Goal: Find specific page/section: Find specific page/section

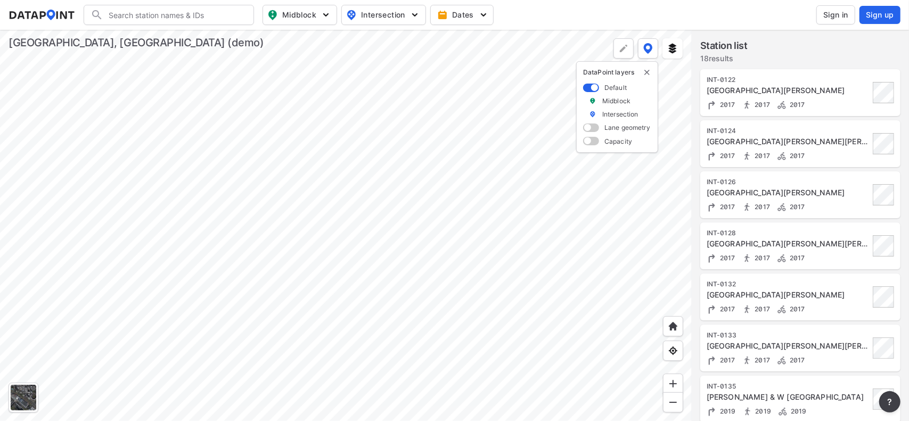
click at [496, 151] on div at bounding box center [346, 225] width 692 height 391
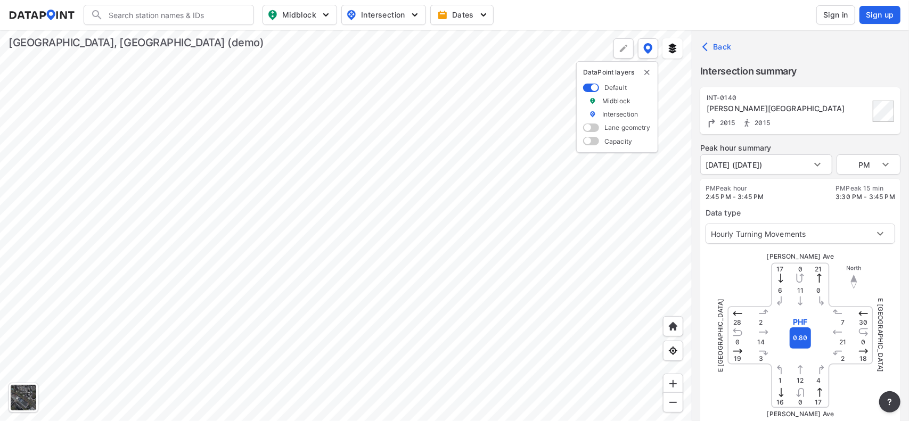
click at [187, 21] on input "Search" at bounding box center [175, 14] width 144 height 17
click at [28, 398] on div at bounding box center [24, 398] width 26 height 26
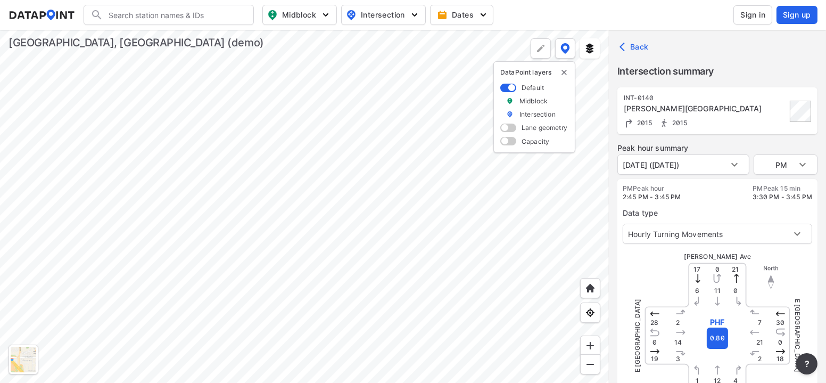
click at [405, 248] on div at bounding box center [304, 206] width 609 height 353
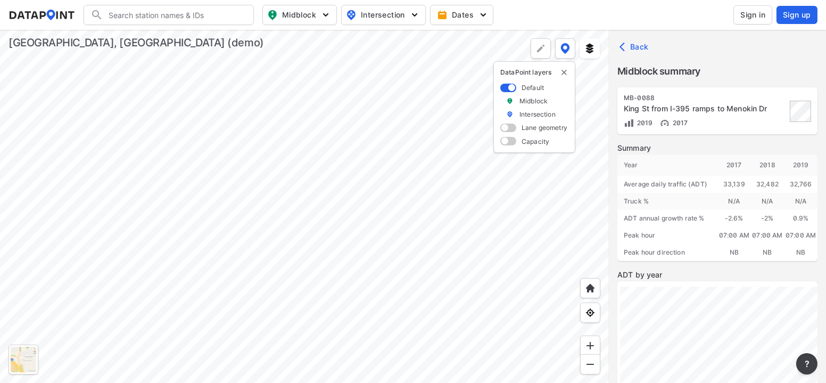
click at [410, 237] on div at bounding box center [304, 206] width 609 height 353
click at [373, 265] on div at bounding box center [304, 206] width 609 height 353
click at [356, 263] on div at bounding box center [304, 206] width 609 height 353
click at [529, 102] on label "Midblock" at bounding box center [534, 100] width 28 height 9
click at [513, 85] on span at bounding box center [508, 88] width 16 height 9
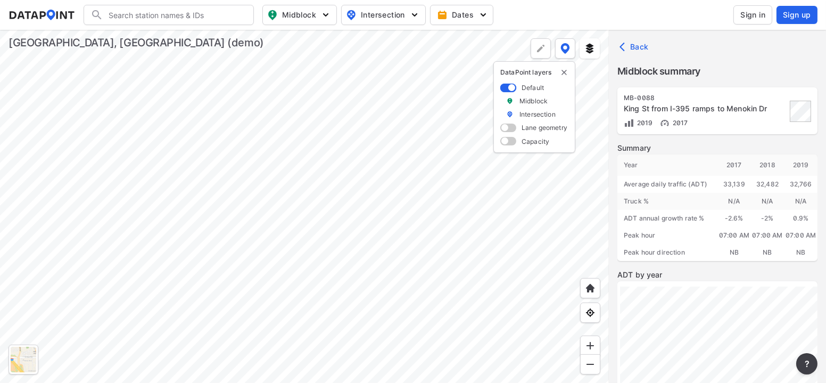
click at [507, 88] on input "checkbox" at bounding box center [503, 88] width 7 height 0
click at [508, 89] on span at bounding box center [508, 88] width 16 height 9
click at [507, 88] on input "checkbox" at bounding box center [503, 88] width 7 height 0
click at [504, 129] on span at bounding box center [508, 128] width 16 height 9
click at [504, 129] on input "checkbox" at bounding box center [503, 129] width 7 height 0
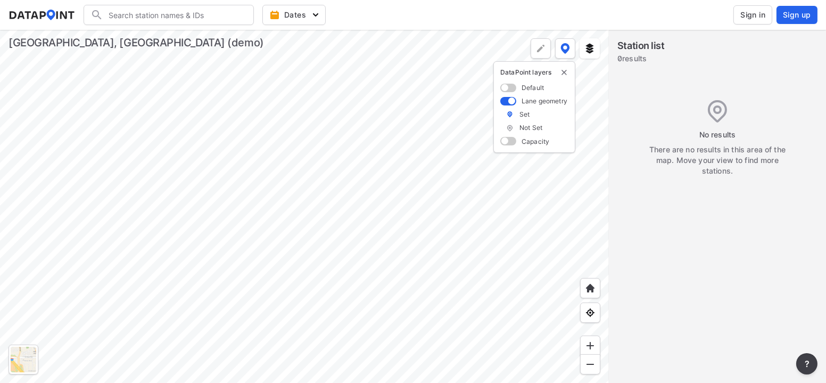
click at [515, 102] on span at bounding box center [508, 101] width 16 height 9
click at [507, 102] on input "checkbox" at bounding box center [503, 102] width 7 height 0
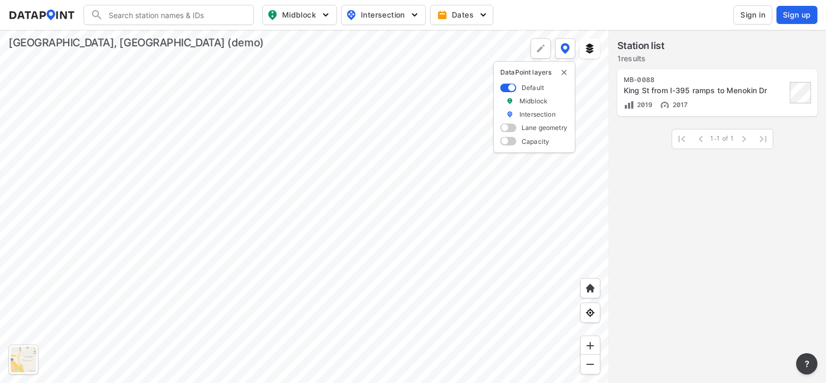
click at [513, 86] on span at bounding box center [508, 88] width 16 height 9
click at [507, 88] on input "checkbox" at bounding box center [503, 88] width 7 height 0
click at [561, 76] on div "DataPoint layers Default Midblock Intersection Lane geometry Capacity" at bounding box center [535, 107] width 82 height 92
click at [562, 73] on img "delete" at bounding box center [564, 72] width 9 height 9
click at [388, 18] on span "Intersection" at bounding box center [382, 15] width 73 height 13
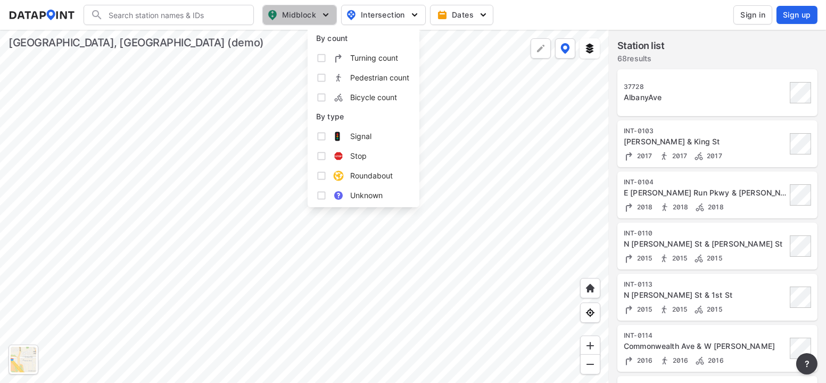
click at [307, 19] on span "Midblock" at bounding box center [298, 15] width 63 height 13
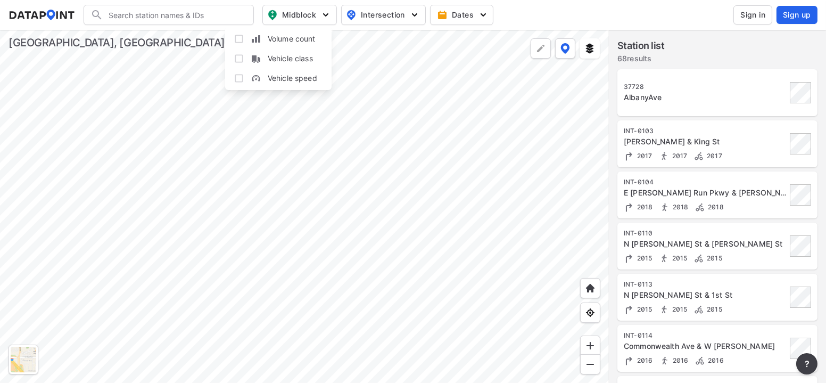
click at [212, 16] on input "Search" at bounding box center [175, 14] width 144 height 17
click at [184, 11] on input "chigago" at bounding box center [166, 14] width 127 height 17
click at [119, 15] on input "chigago" at bounding box center [166, 14] width 127 height 17
click at [129, 16] on input "chigago" at bounding box center [166, 14] width 127 height 17
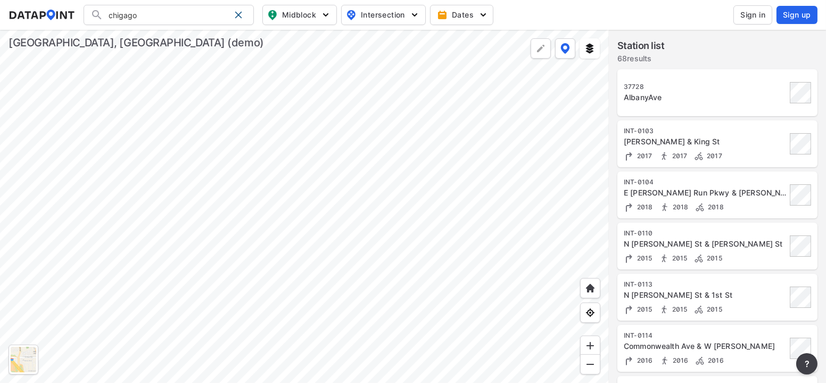
drag, startPoint x: 137, startPoint y: 18, endPoint x: 119, endPoint y: 16, distance: 18.7
click at [119, 16] on input "chigago" at bounding box center [166, 14] width 127 height 17
drag, startPoint x: 161, startPoint y: 18, endPoint x: 111, endPoint y: 15, distance: 50.1
click at [111, 15] on input "[GEOGRAPHIC_DATA]" at bounding box center [166, 14] width 127 height 17
type input "c"
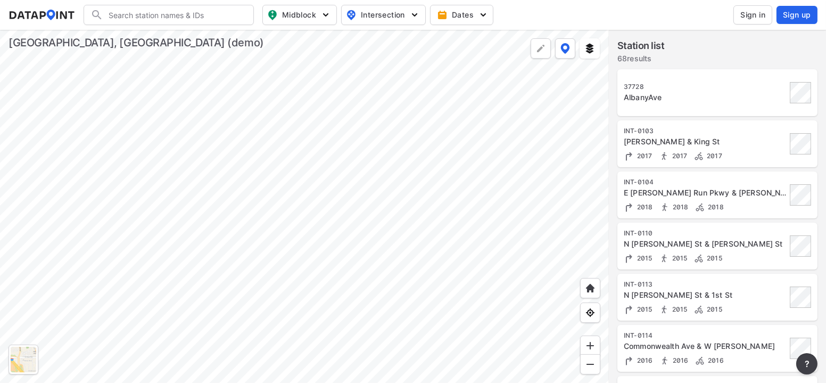
click at [128, 21] on input "Search" at bounding box center [175, 14] width 144 height 17
click at [293, 252] on div at bounding box center [304, 206] width 609 height 353
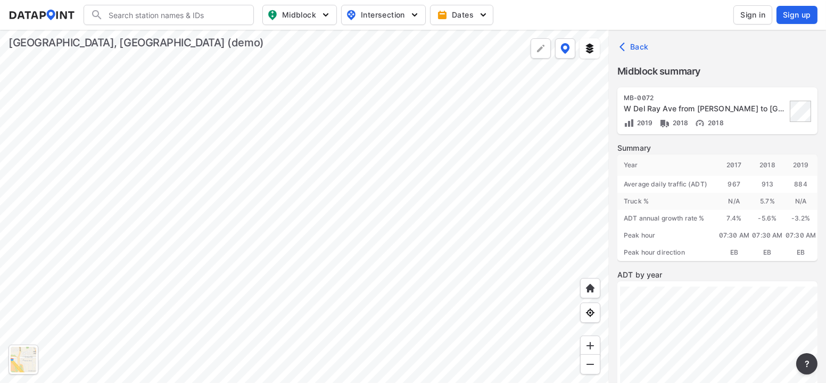
click at [374, 211] on div at bounding box center [304, 206] width 609 height 353
click at [30, 368] on div at bounding box center [24, 360] width 26 height 26
click at [541, 47] on img at bounding box center [541, 48] width 11 height 11
click at [557, 116] on div at bounding box center [304, 206] width 609 height 353
click at [545, 178] on div at bounding box center [304, 206] width 609 height 353
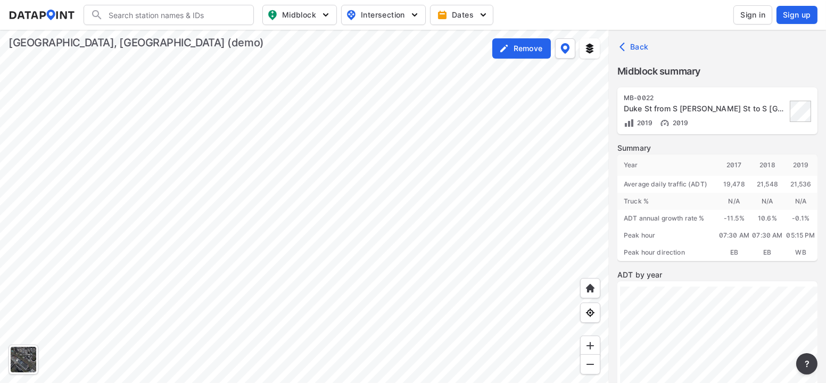
click at [545, 95] on div at bounding box center [304, 206] width 609 height 353
click at [523, 247] on div at bounding box center [304, 206] width 609 height 353
click at [504, 59] on div at bounding box center [304, 206] width 609 height 353
click at [508, 46] on img at bounding box center [504, 48] width 11 height 11
click at [561, 50] on img at bounding box center [566, 48] width 10 height 11
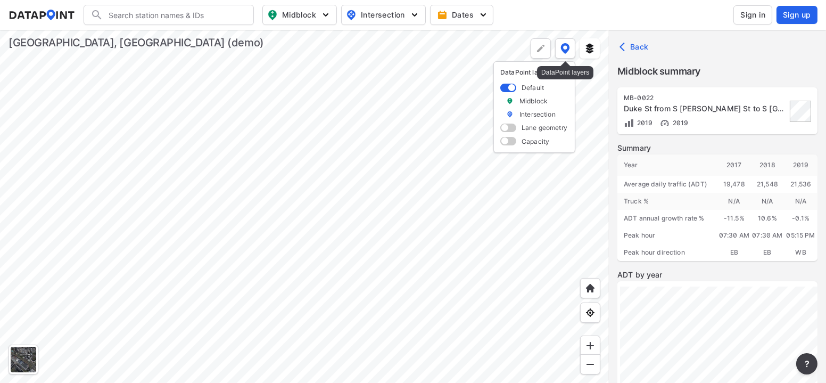
click at [561, 50] on img at bounding box center [566, 48] width 10 height 11
click at [493, 157] on div at bounding box center [304, 206] width 609 height 353
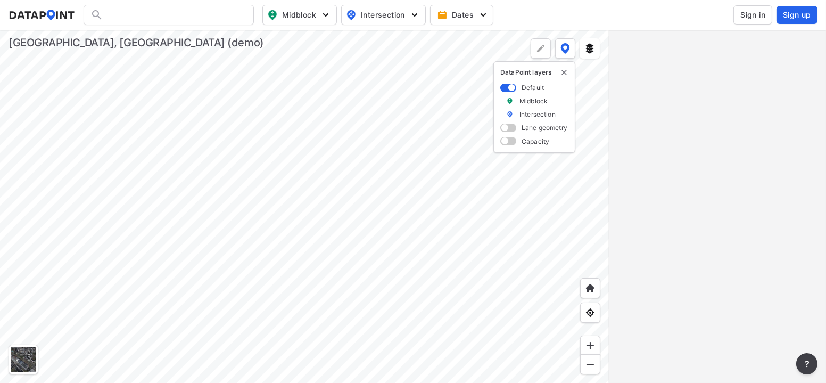
click at [143, 219] on div at bounding box center [304, 206] width 609 height 353
click at [175, 245] on div at bounding box center [304, 206] width 609 height 353
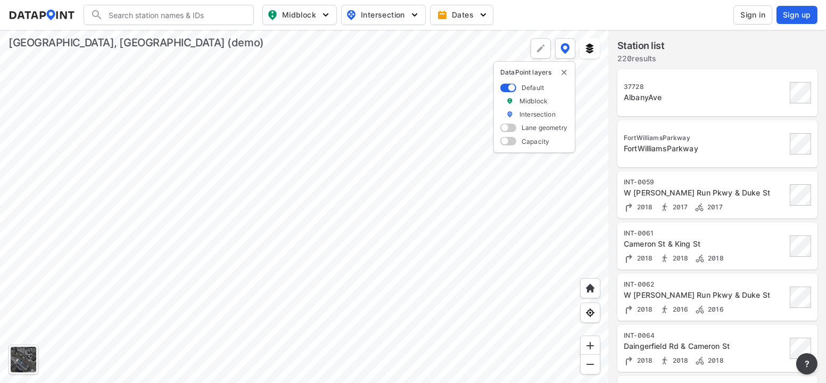
click at [259, 231] on div at bounding box center [304, 206] width 609 height 353
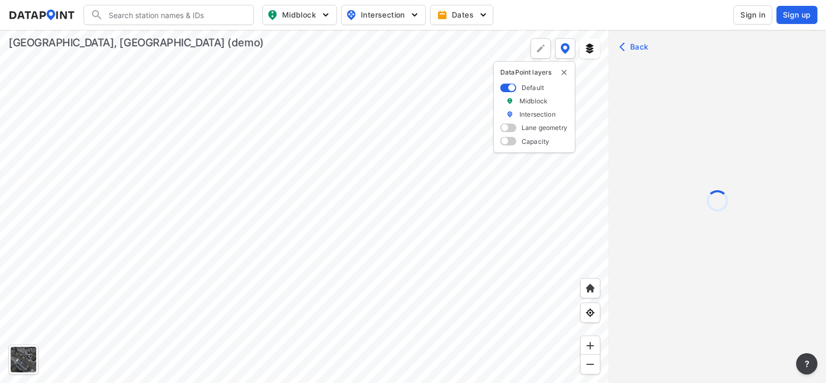
click at [259, 231] on div at bounding box center [304, 206] width 609 height 353
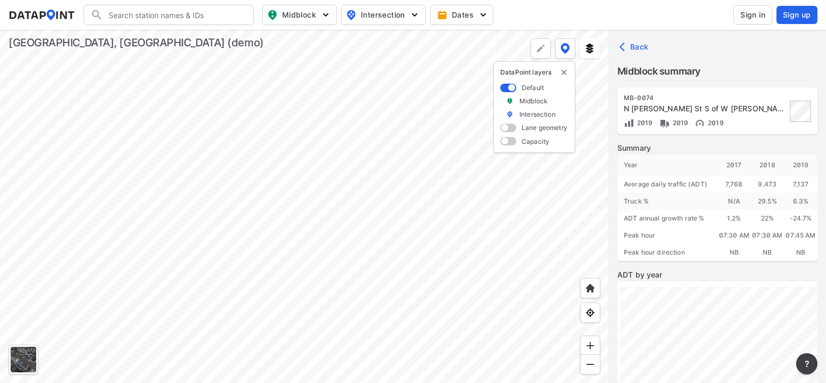
click at [390, 163] on div at bounding box center [304, 206] width 609 height 353
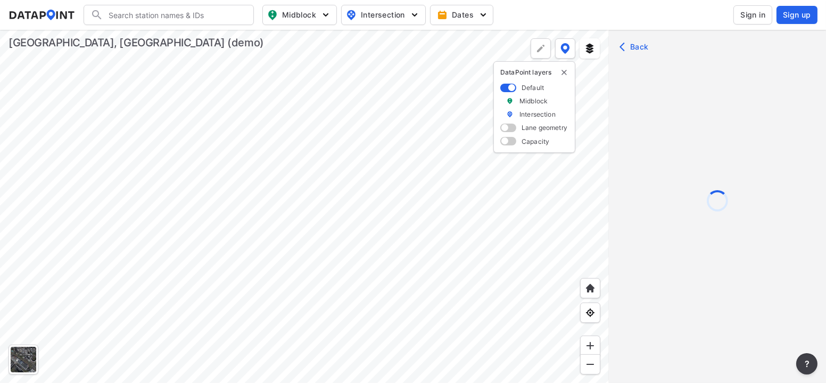
click at [390, 163] on div at bounding box center [304, 206] width 609 height 353
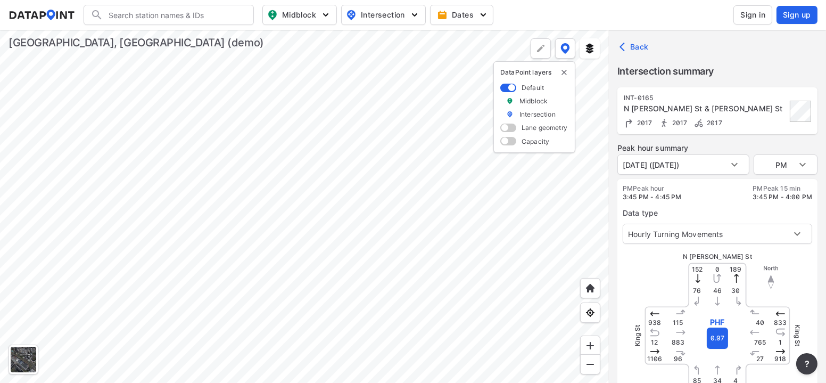
type input "522"
